Goal: Register for event/course

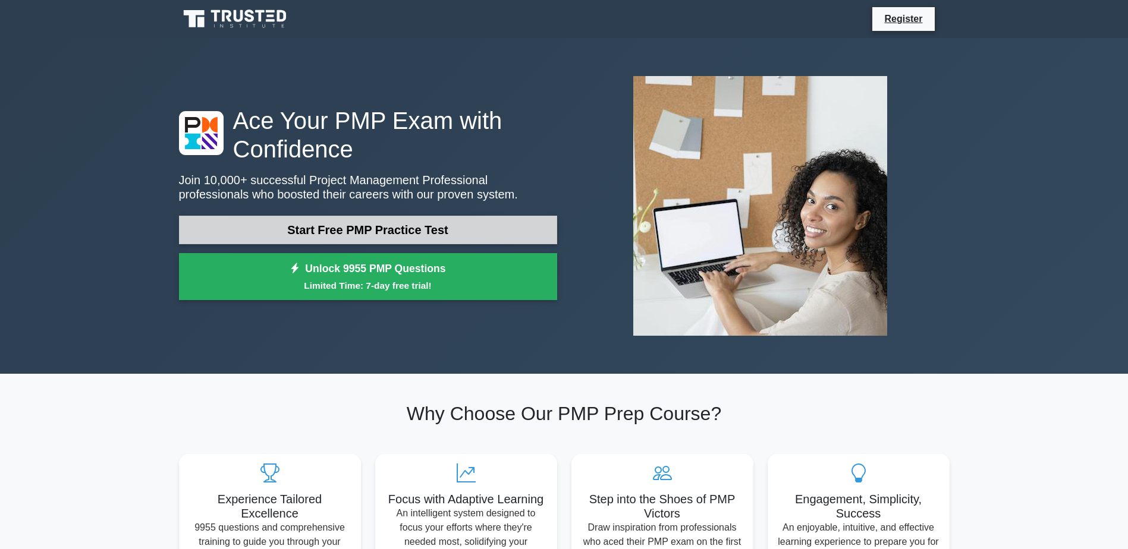
click at [299, 231] on link "Start Free PMP Practice Test" at bounding box center [368, 230] width 378 height 29
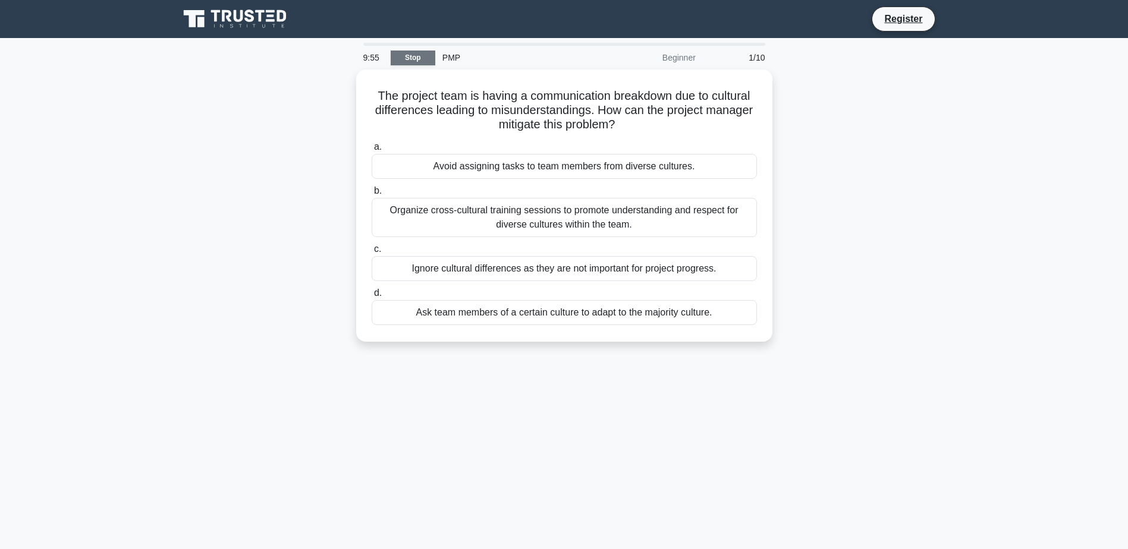
click at [417, 55] on link "Stop" at bounding box center [413, 58] width 45 height 15
